Goal: Information Seeking & Learning: Check status

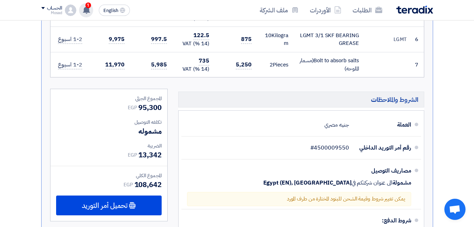
click at [86, 6] on span "1" at bounding box center [88, 5] width 6 height 6
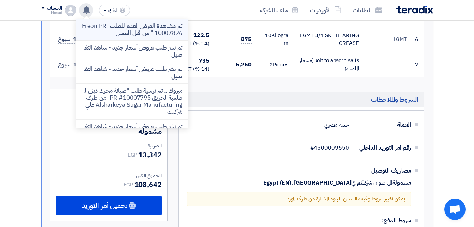
click at [99, 28] on p "تم مشاهدة العرض المقدم للطلب "Freon PR 10007826 " من قبل العميل" at bounding box center [132, 30] width 101 height 14
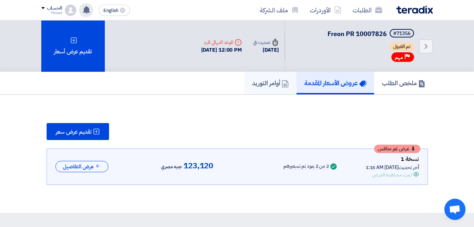
click at [268, 81] on h5 "أوامر التوريد" at bounding box center [270, 83] width 37 height 8
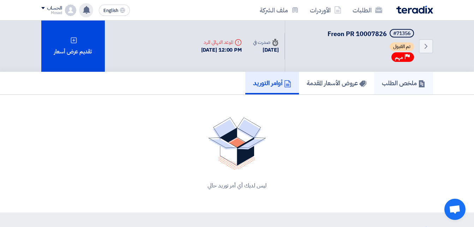
click at [401, 83] on h5 "ملخص الطلب" at bounding box center [403, 83] width 43 height 8
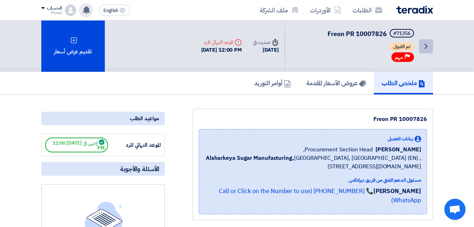
click at [432, 46] on link "Back" at bounding box center [426, 46] width 14 height 14
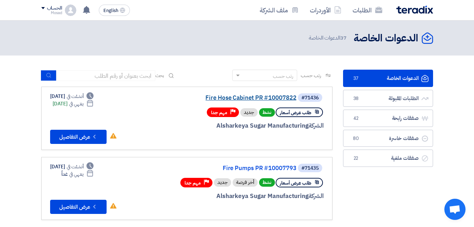
click at [267, 97] on link "Fire Hose Cabinet PR #10007822" at bounding box center [225, 98] width 141 height 6
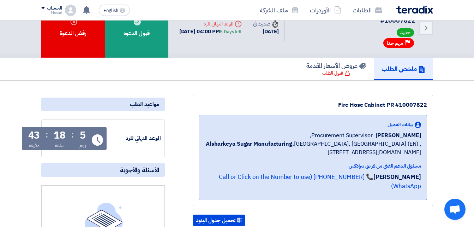
scroll to position [35, 0]
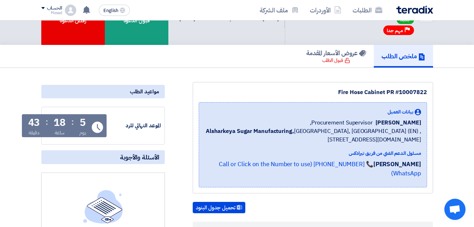
drag, startPoint x: 309, startPoint y: 85, endPoint x: 421, endPoint y: 89, distance: 112.3
click at [421, 89] on div "Fire Hose Cabinet PR #10007822 بيانات العميل [PERSON_NAME] Procurement Supervis…" at bounding box center [313, 137] width 240 height 111
click at [337, 90] on div "Fire Hose Cabinet PR #10007822" at bounding box center [313, 92] width 228 height 8
drag, startPoint x: 337, startPoint y: 90, endPoint x: 344, endPoint y: 91, distance: 7.1
click at [344, 91] on div "Fire Hose Cabinet PR #10007822" at bounding box center [313, 92] width 228 height 8
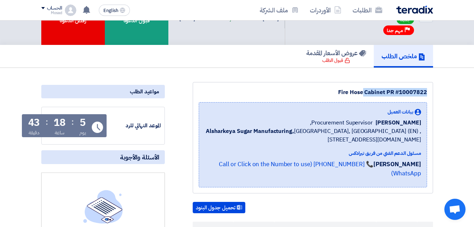
copy div "Fire Hose Cabinet PR #10007822"
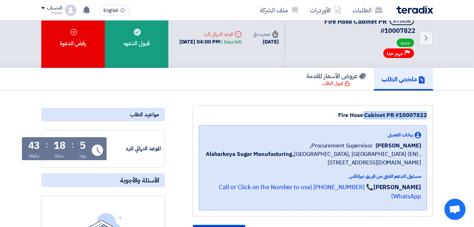
scroll to position [0, 0]
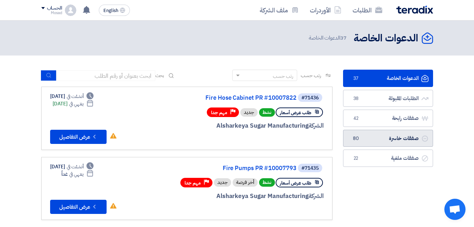
click at [392, 137] on link "صفقات خاسرة صفقات خاسرة 80" at bounding box center [388, 138] width 90 height 17
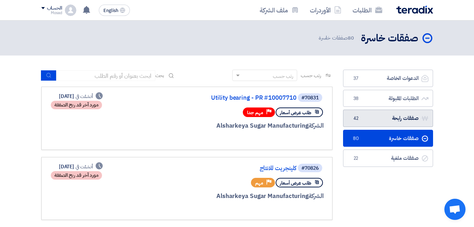
click at [388, 114] on link "صفقات رابحة صفقات رابحة 42" at bounding box center [388, 117] width 90 height 17
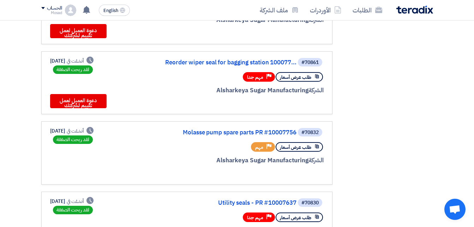
scroll to position [247, 0]
